Goal: Transaction & Acquisition: Book appointment/travel/reservation

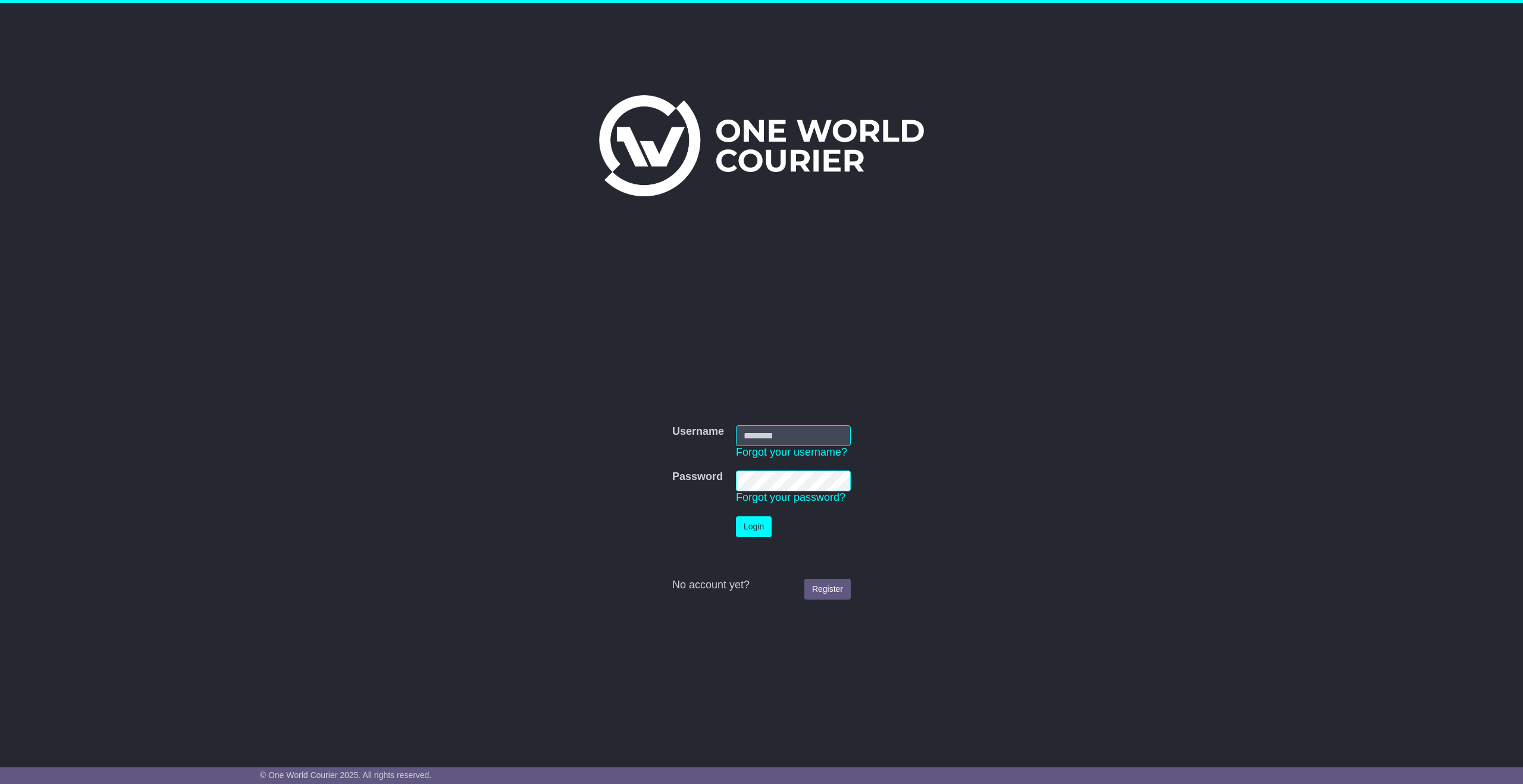
type input "**********"
drag, startPoint x: 758, startPoint y: 522, endPoint x: 735, endPoint y: 453, distance: 72.7
click at [758, 522] on button "Login" at bounding box center [753, 527] width 36 height 20
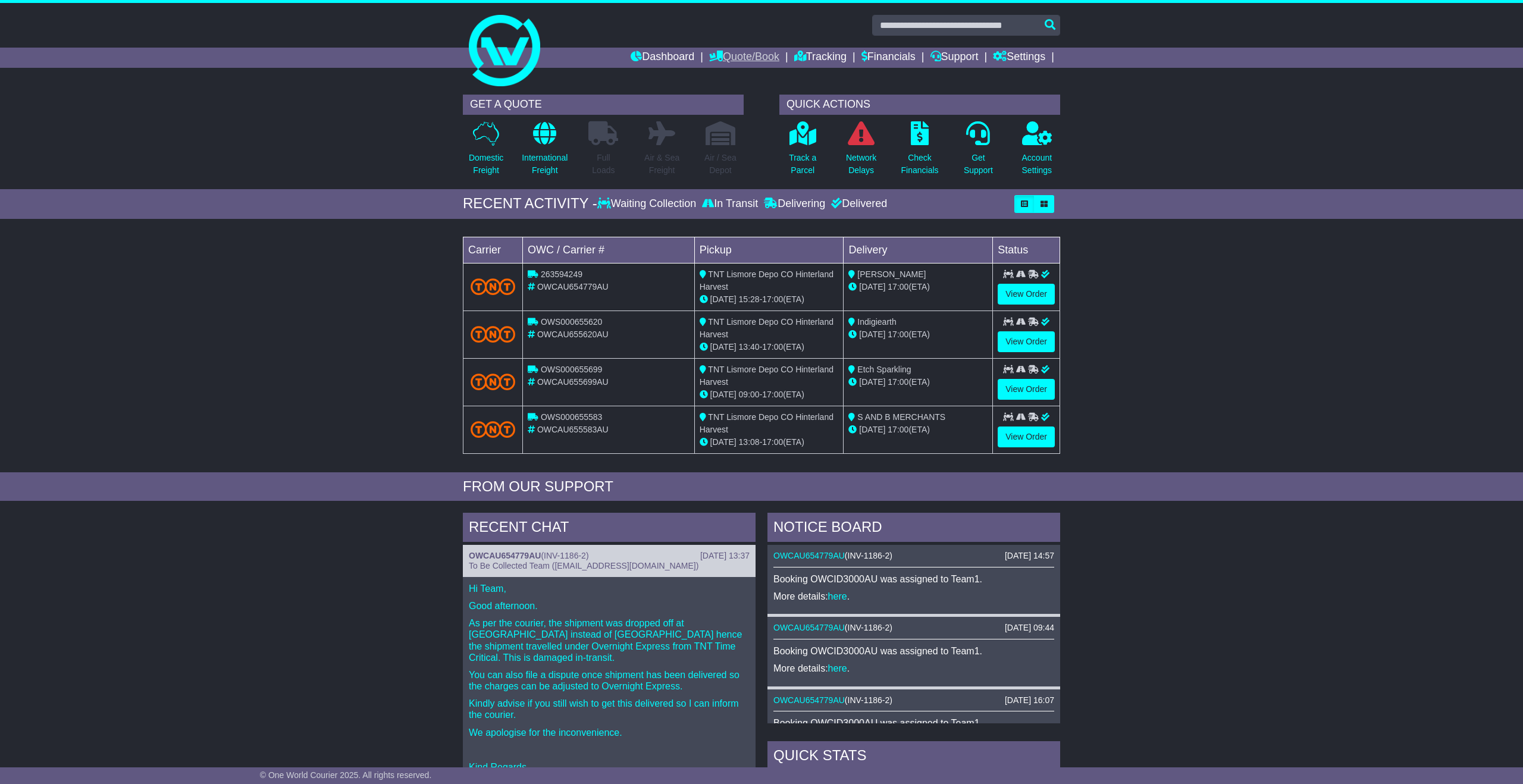
click at [733, 56] on link "Quote/Book" at bounding box center [745, 58] width 70 height 20
click at [742, 114] on link "Drafts" at bounding box center [756, 117] width 94 height 13
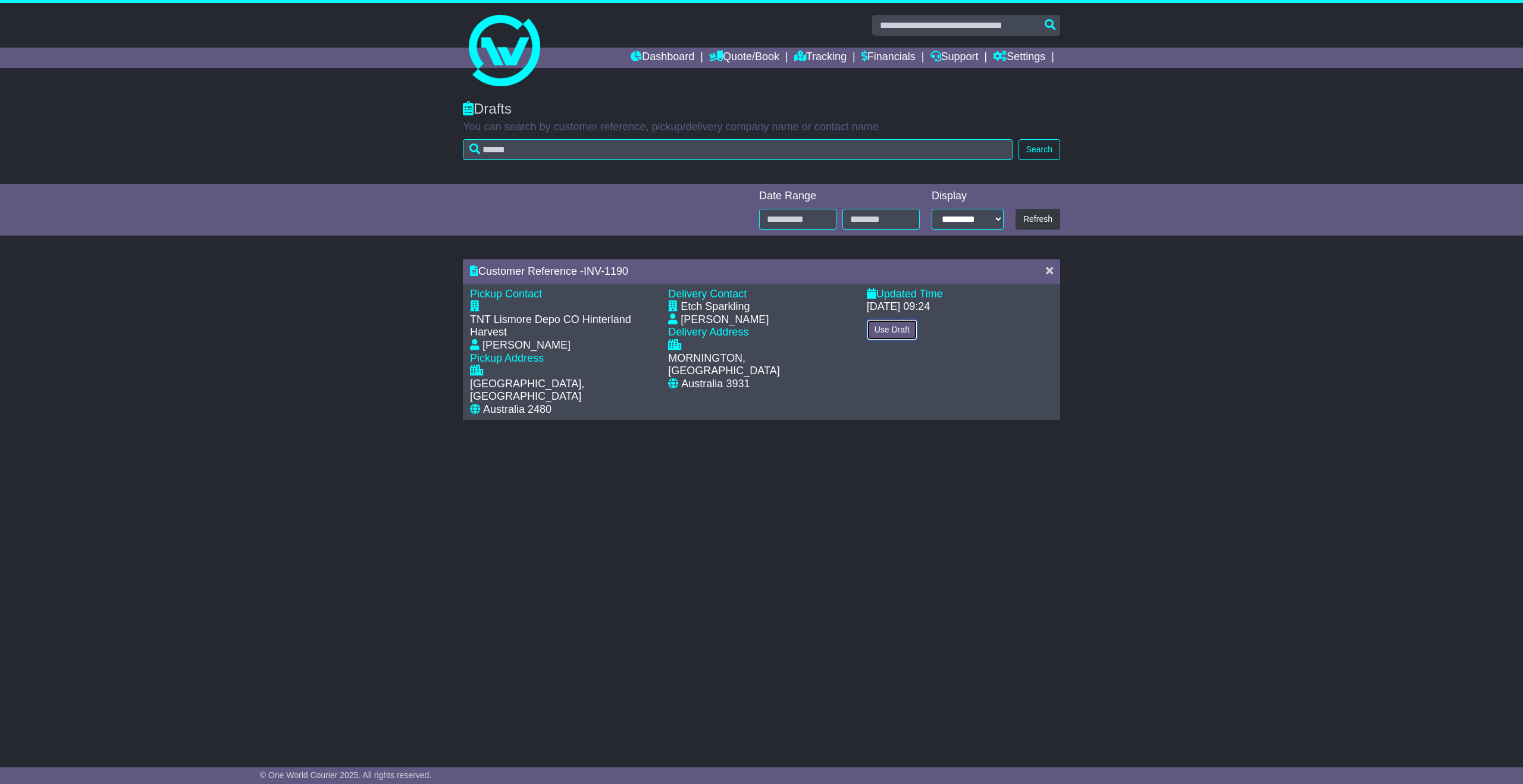
click at [886, 330] on button "Use Draft" at bounding box center [892, 330] width 50 height 20
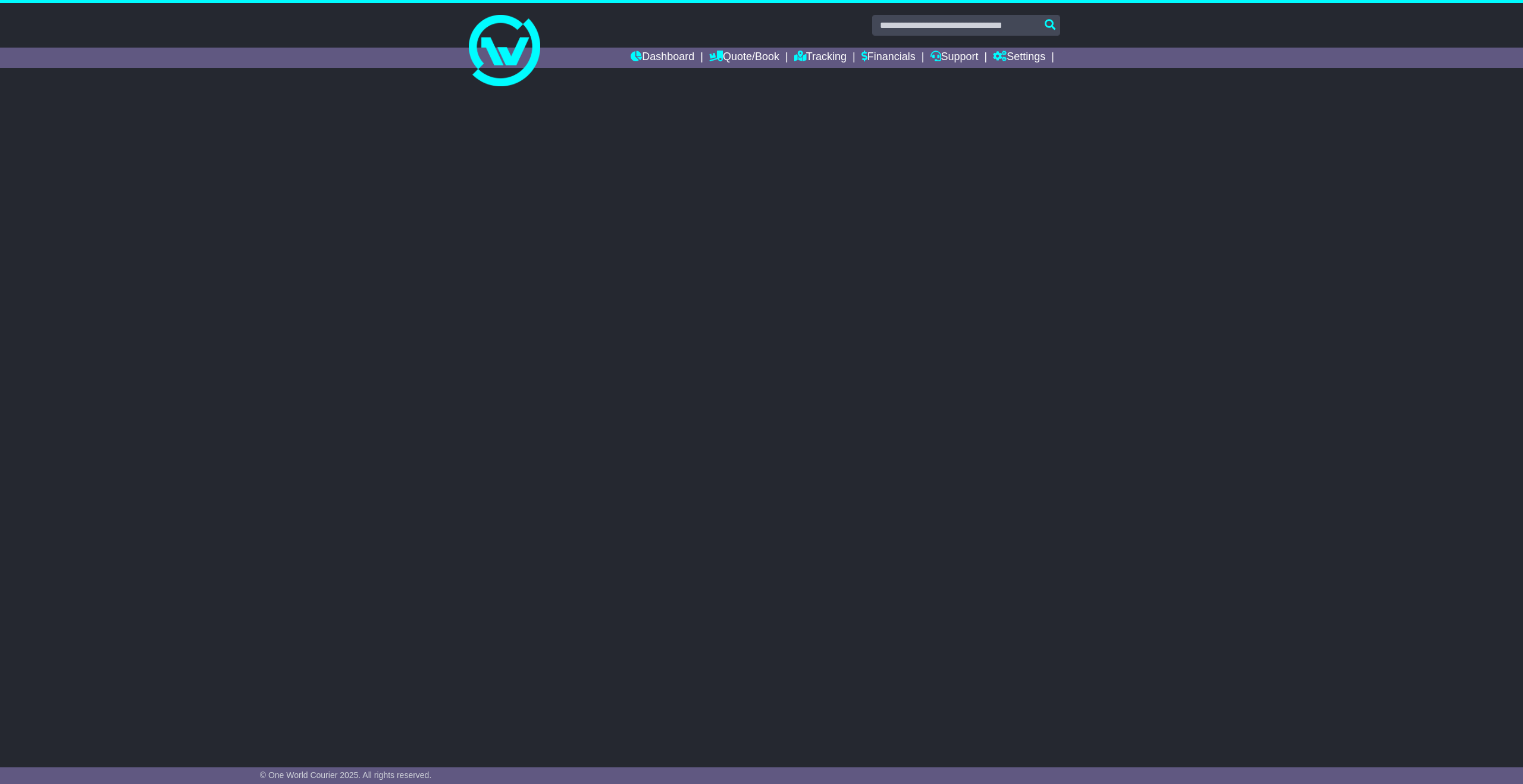
select select "*****"
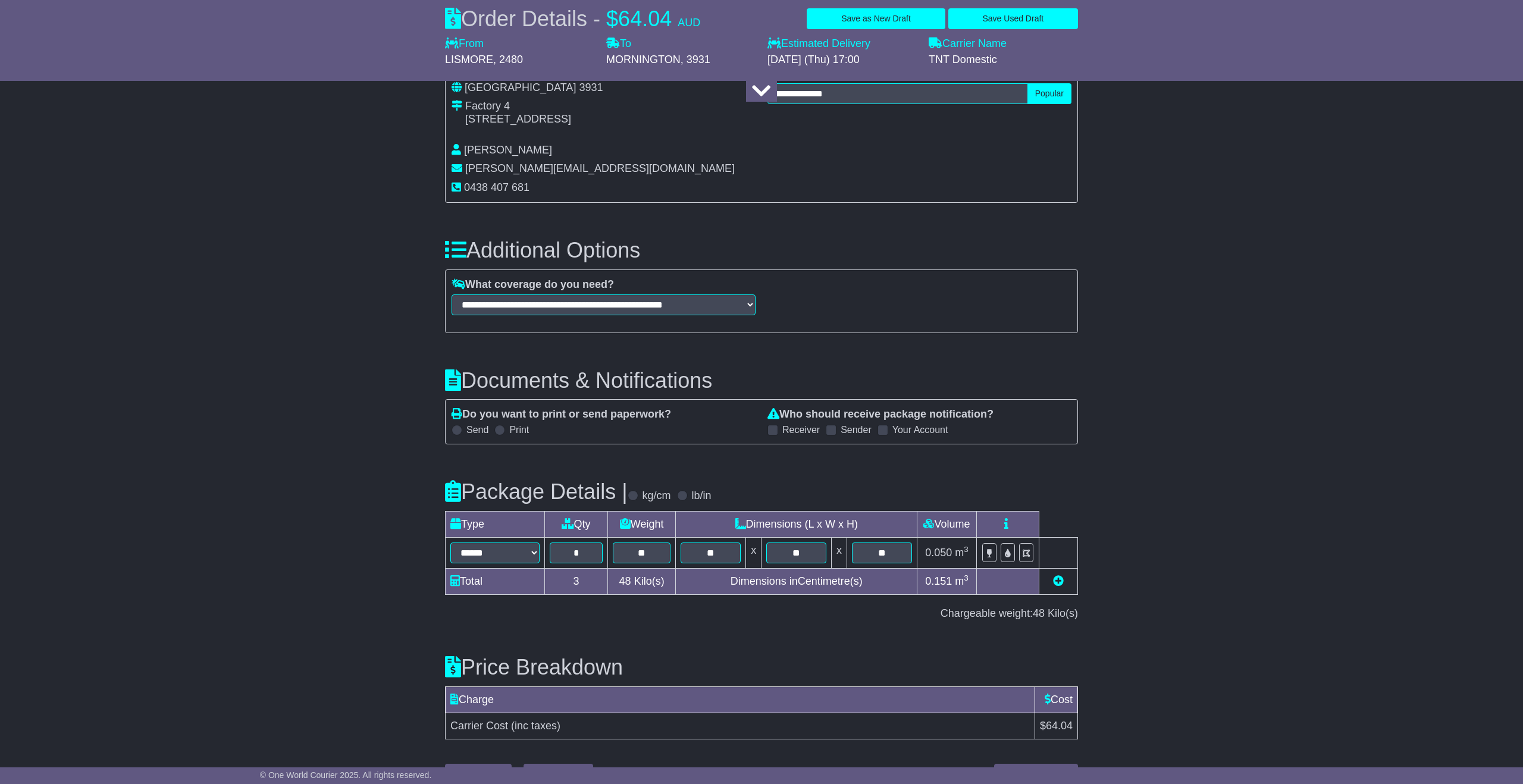
scroll to position [822, 0]
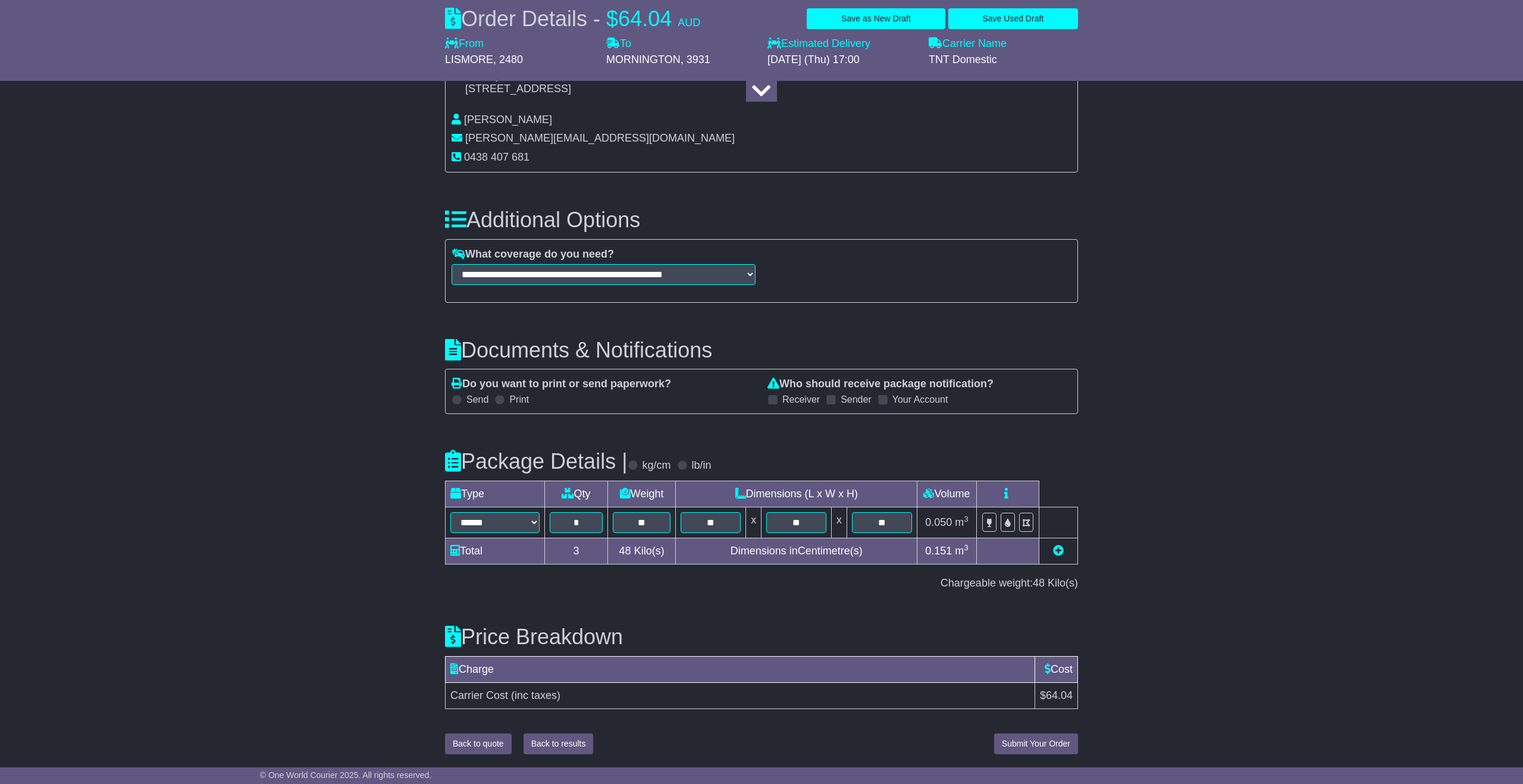
click at [791, 405] on label "Receiver" at bounding box center [801, 399] width 37 height 11
click at [916, 398] on label "Your Account" at bounding box center [920, 399] width 56 height 11
click at [1053, 746] on span "Submit Your Order" at bounding box center [1036, 743] width 69 height 9
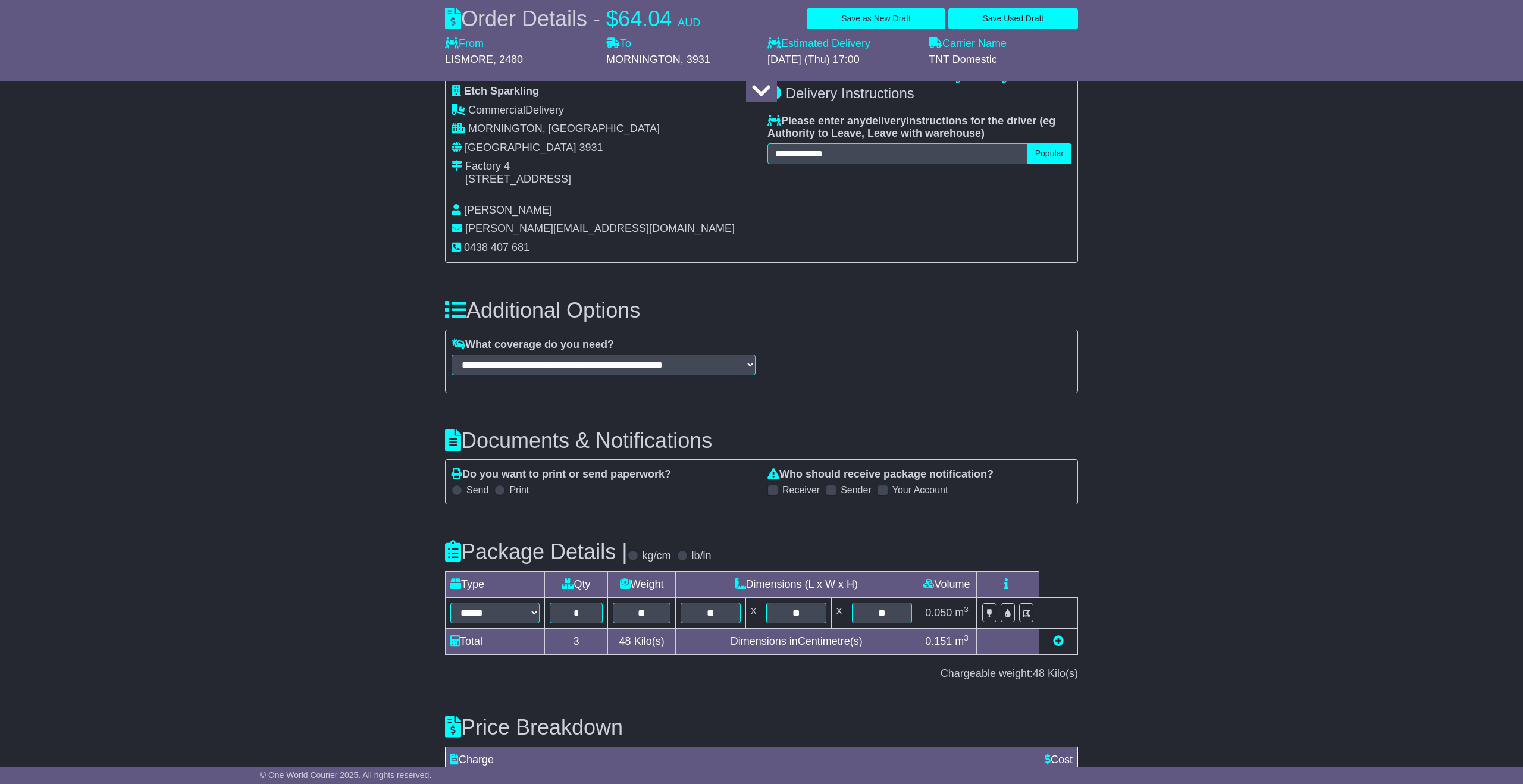
scroll to position [867, 0]
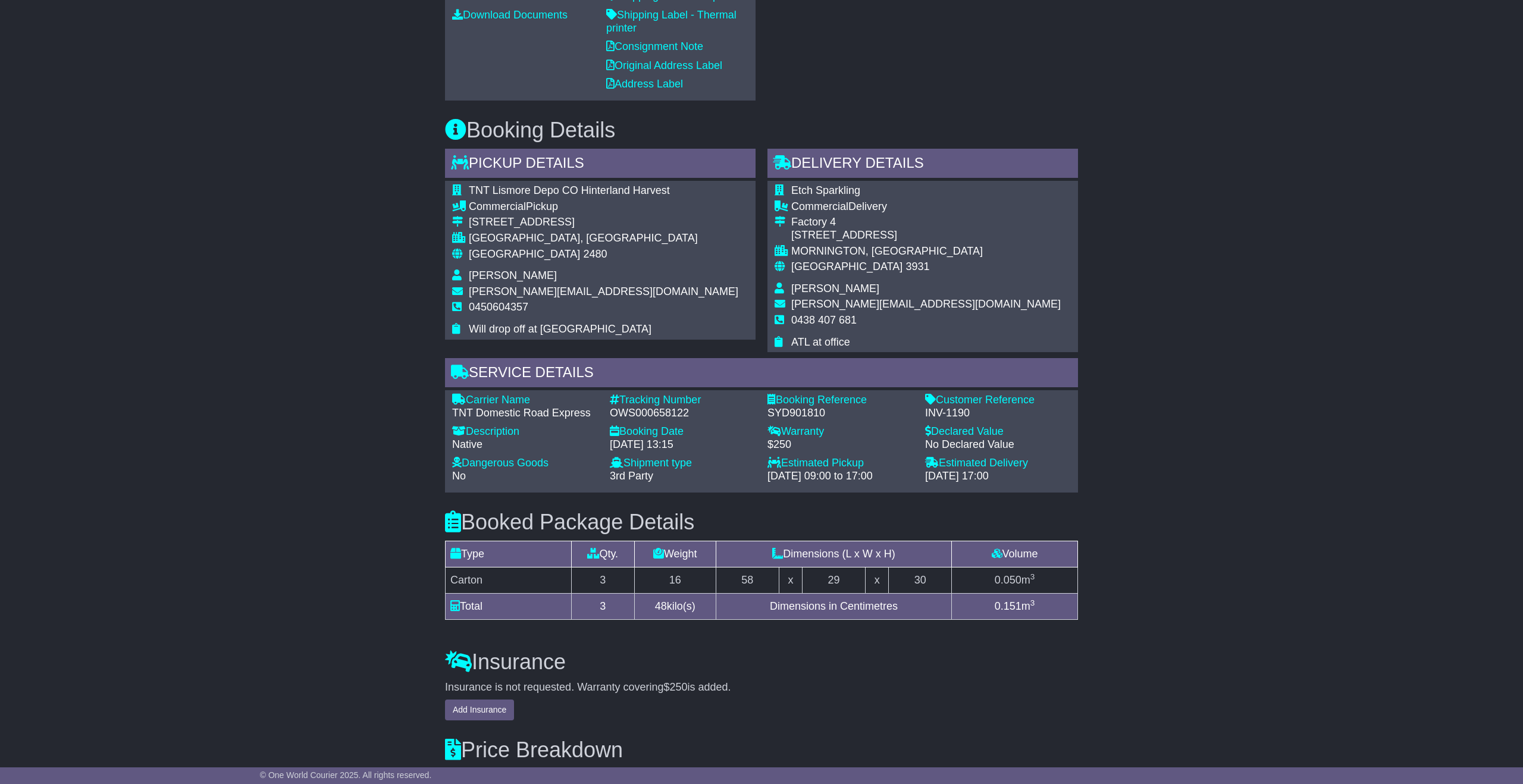
scroll to position [612, 0]
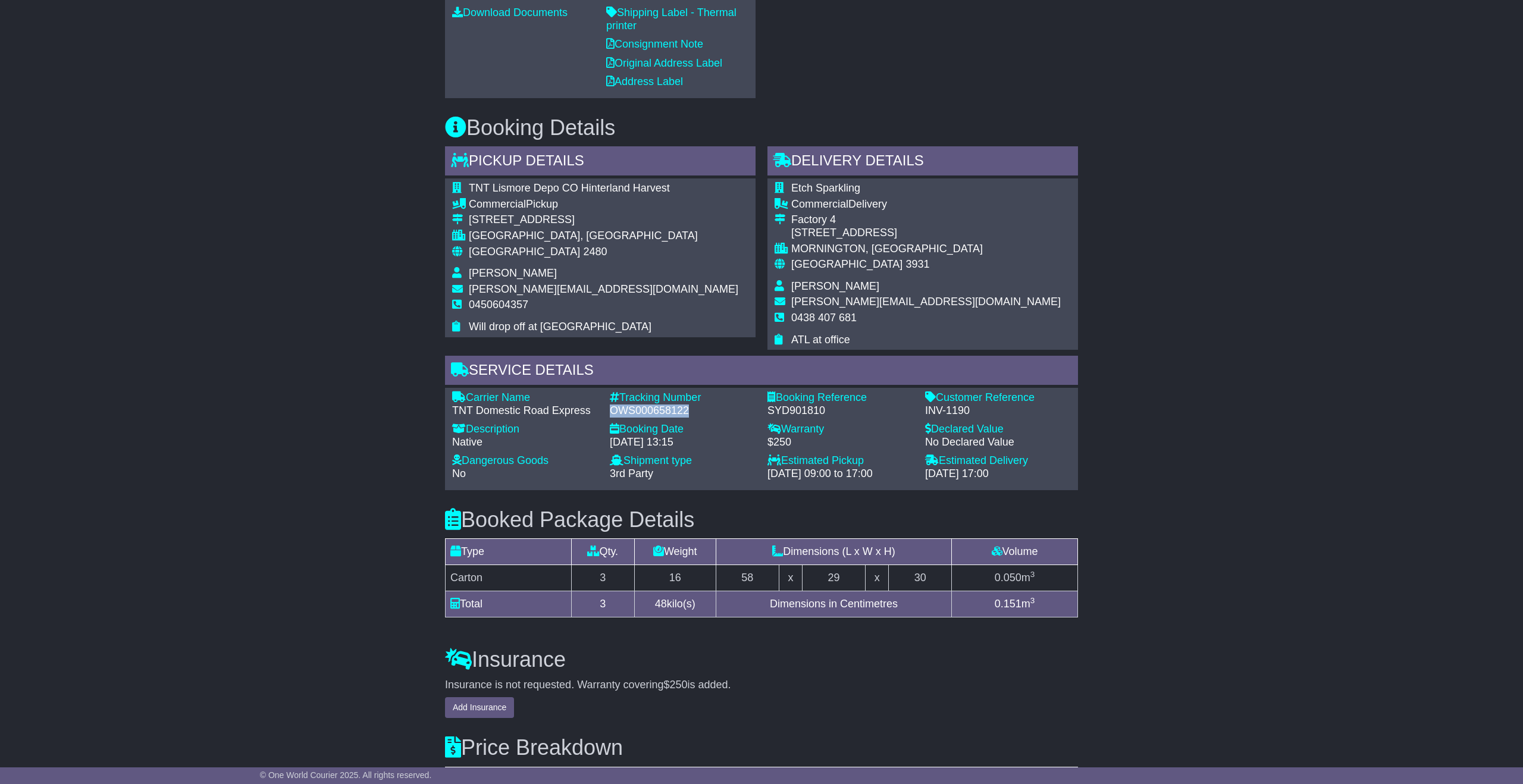
drag, startPoint x: 699, startPoint y: 410, endPoint x: 604, endPoint y: 409, distance: 95.0
click at [604, 410] on div "Tracking Number - OWS000658122" at bounding box center [683, 404] width 158 height 26
copy div "OWS000658122"
click at [1155, 303] on div "Email Download Tracking Pricing Insurance" at bounding box center [762, 237] width 1523 height 1362
